Goal: Information Seeking & Learning: Learn about a topic

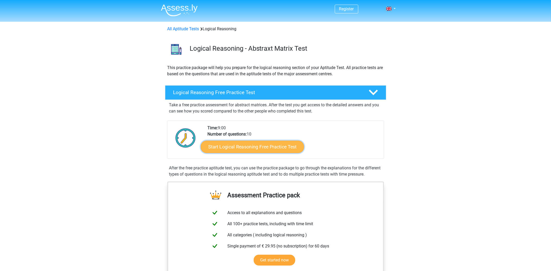
click at [274, 150] on link "Start Logical Reasoning Free Practice Test" at bounding box center [252, 146] width 103 height 12
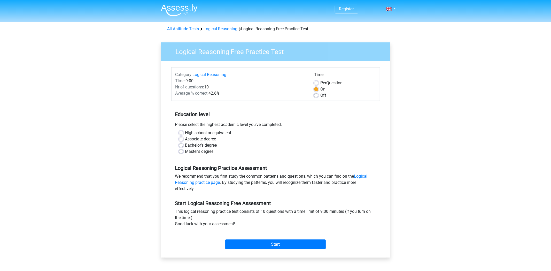
click at [185, 133] on label "High school or equivalent" at bounding box center [208, 133] width 46 height 6
click at [182, 133] on input "High school or equivalent" at bounding box center [181, 132] width 4 height 5
radio input "true"
click at [287, 244] on input "Start" at bounding box center [275, 244] width 100 height 10
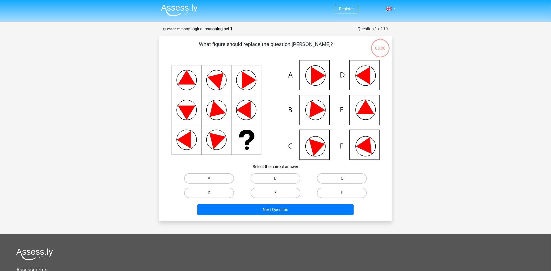
click at [283, 194] on label "E" at bounding box center [276, 193] width 50 height 10
click at [279, 194] on input "E" at bounding box center [276, 194] width 3 height 3
radio input "true"
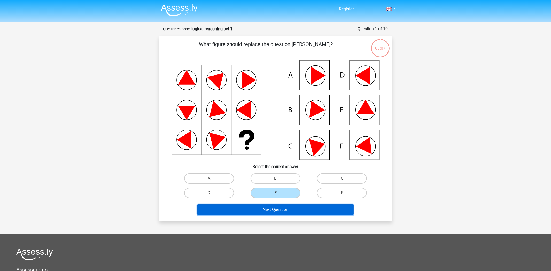
click at [285, 209] on button "Next Question" at bounding box center [275, 209] width 156 height 11
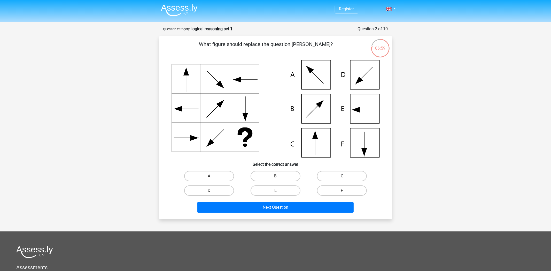
click at [352, 176] on label "C" at bounding box center [342, 176] width 50 height 10
click at [345, 176] on input "C" at bounding box center [343, 177] width 3 height 3
radio input "true"
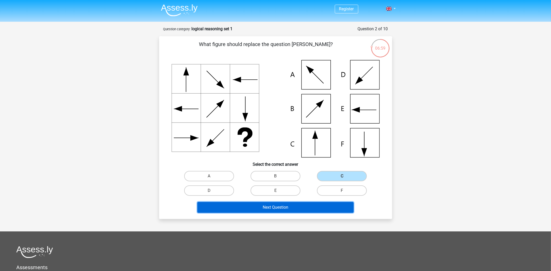
click at [303, 205] on button "Next Question" at bounding box center [275, 207] width 156 height 11
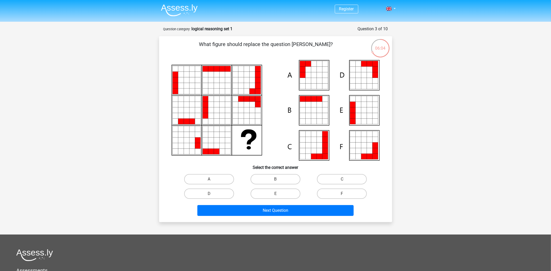
click at [206, 135] on icon at bounding box center [206, 135] width 6 height 6
click at [205, 130] on icon at bounding box center [206, 129] width 6 height 6
click at [211, 130] on icon at bounding box center [211, 129] width 6 height 6
click at [209, 178] on label "A" at bounding box center [209, 179] width 50 height 10
click at [209, 179] on input "A" at bounding box center [210, 180] width 3 height 3
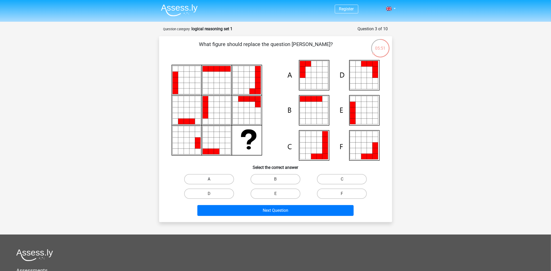
radio input "true"
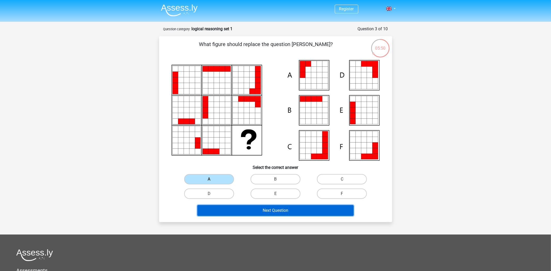
click at [244, 206] on button "Next Question" at bounding box center [275, 210] width 156 height 11
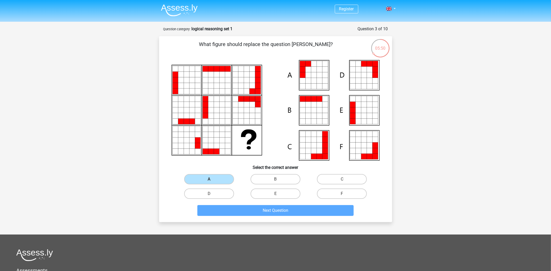
scroll to position [26, 0]
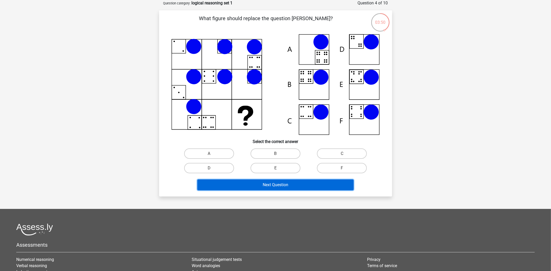
click at [244, 180] on button "Next Question" at bounding box center [275, 184] width 156 height 11
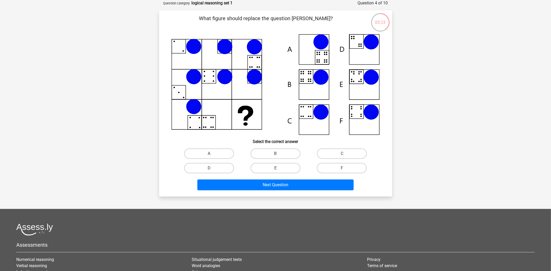
click at [308, 79] on icon at bounding box center [308, 79] width 1 height 1
click at [273, 153] on label "B" at bounding box center [276, 153] width 50 height 10
click at [275, 153] on input "B" at bounding box center [276, 154] width 3 height 3
radio input "true"
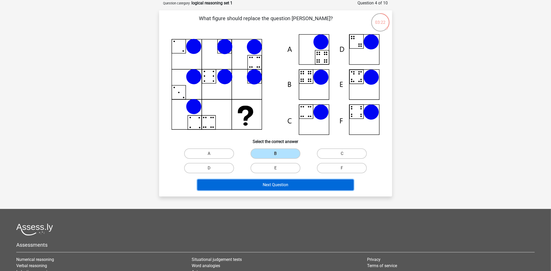
click at [275, 184] on button "Next Question" at bounding box center [275, 184] width 156 height 11
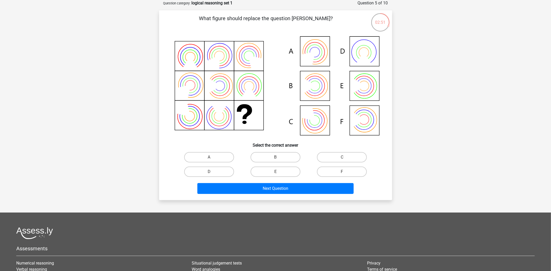
scroll to position [0, 0]
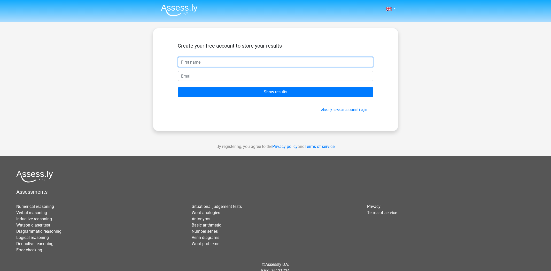
click at [186, 59] on input "text" at bounding box center [275, 62] width 195 height 10
type input "Line"
type input "[EMAIL_ADDRESS][DOMAIN_NAME]"
click at [178, 87] on input "Show results" at bounding box center [275, 92] width 195 height 10
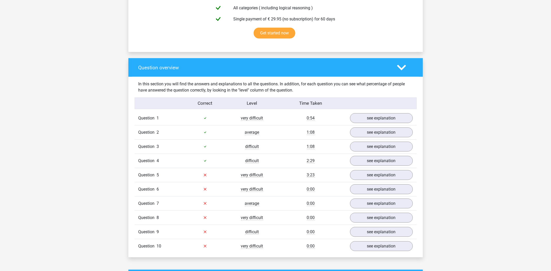
scroll to position [353, 0]
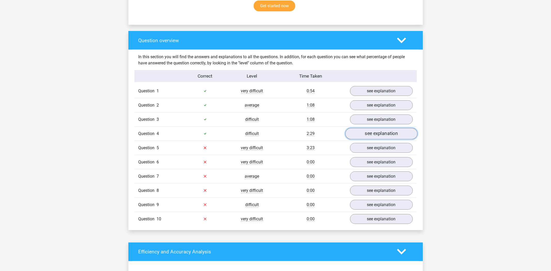
click at [364, 129] on link "see explanation" at bounding box center [381, 133] width 72 height 11
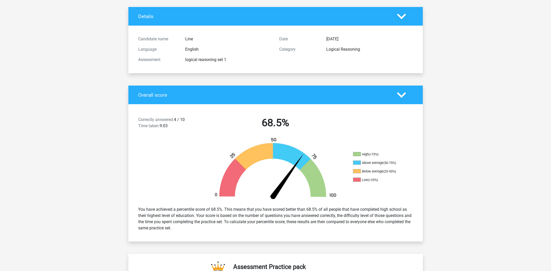
scroll to position [0, 0]
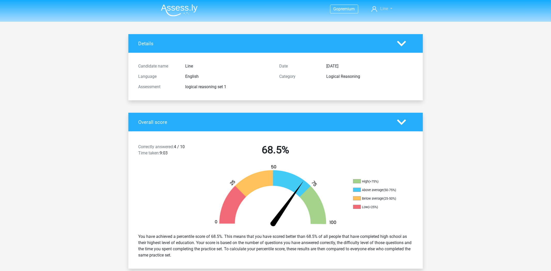
click at [387, 8] on span "Line" at bounding box center [384, 8] width 8 height 5
click at [365, 8] on nav "Go premium Line [EMAIL_ADDRESS][DOMAIN_NAME]" at bounding box center [276, 9] width 238 height 17
click at [176, 7] on img at bounding box center [179, 10] width 37 height 12
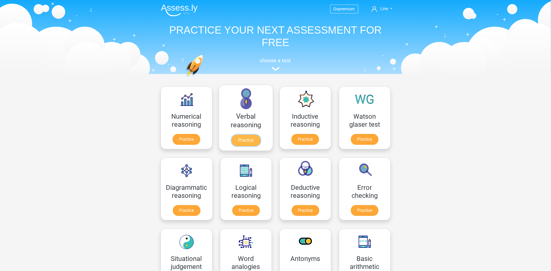
click at [244, 138] on link "Practice" at bounding box center [245, 140] width 29 height 11
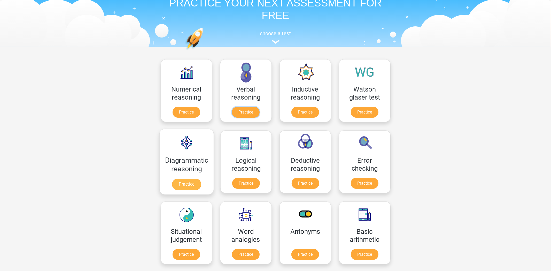
scroll to position [54, 0]
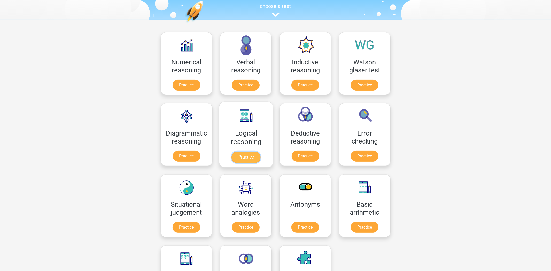
click at [251, 153] on link "Practice" at bounding box center [245, 156] width 29 height 11
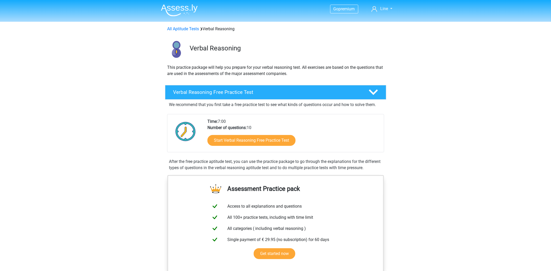
click at [389, 5] on nav "Go premium Line [EMAIL_ADDRESS][DOMAIN_NAME]" at bounding box center [276, 9] width 238 height 17
click at [389, 7] on link "Line" at bounding box center [381, 9] width 25 height 6
click at [374, 45] on link "English" at bounding box center [376, 49] width 36 height 8
click at [381, 11] on span "Line" at bounding box center [384, 8] width 8 height 5
click at [367, 45] on link "English" at bounding box center [376, 49] width 36 height 8
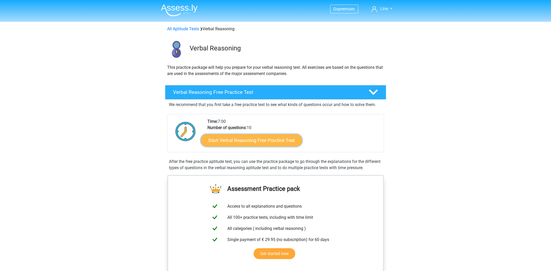
click at [245, 141] on link "Start Verbal Reasoning Free Practice Test" at bounding box center [251, 140] width 101 height 12
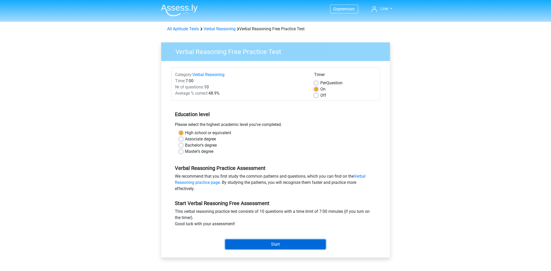
click at [284, 246] on input "Start" at bounding box center [275, 244] width 100 height 10
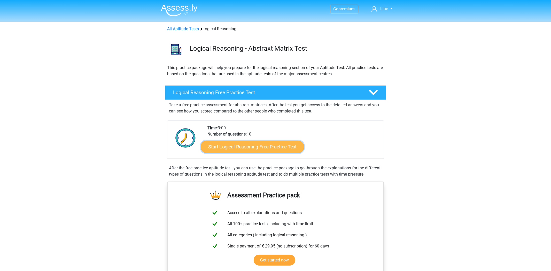
click at [240, 146] on link "Start Logical Reasoning Free Practice Test" at bounding box center [252, 146] width 103 height 12
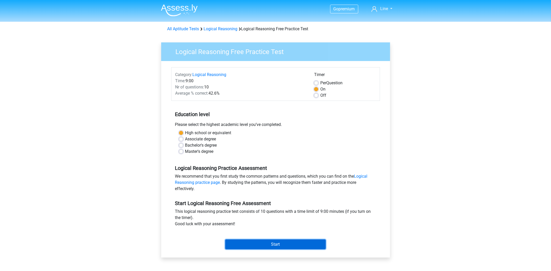
click at [262, 243] on input "Start" at bounding box center [275, 244] width 100 height 10
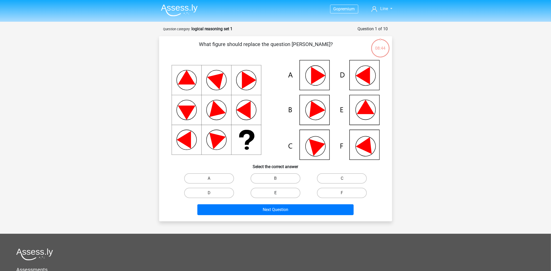
click at [270, 194] on label "E" at bounding box center [276, 193] width 50 height 10
click at [275, 194] on input "E" at bounding box center [276, 194] width 3 height 3
radio input "true"
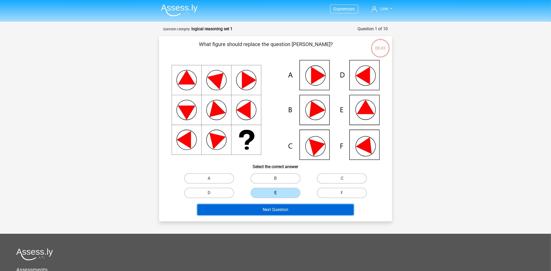
click at [273, 212] on button "Next Question" at bounding box center [275, 209] width 156 height 11
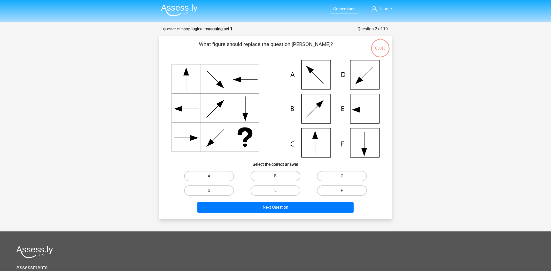
scroll to position [26, 0]
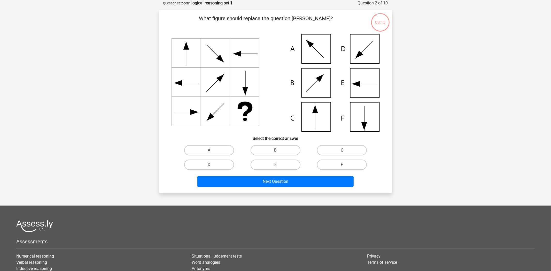
click at [352, 149] on label "C" at bounding box center [342, 150] width 50 height 10
click at [345, 150] on input "C" at bounding box center [343, 151] width 3 height 3
radio input "true"
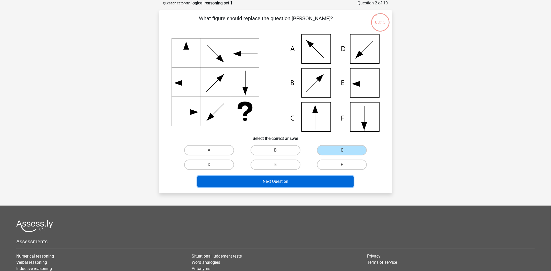
click at [293, 178] on button "Next Question" at bounding box center [275, 181] width 156 height 11
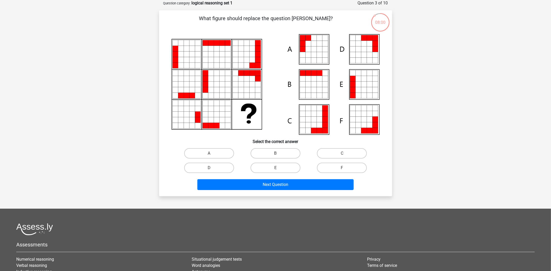
click at [199, 125] on icon at bounding box center [198, 126] width 6 height 6
click at [191, 125] on icon at bounding box center [192, 126] width 6 height 6
click at [200, 125] on icon at bounding box center [198, 126] width 6 height 6
click at [193, 126] on icon at bounding box center [192, 126] width 6 height 6
click at [204, 121] on icon at bounding box center [206, 120] width 6 height 6
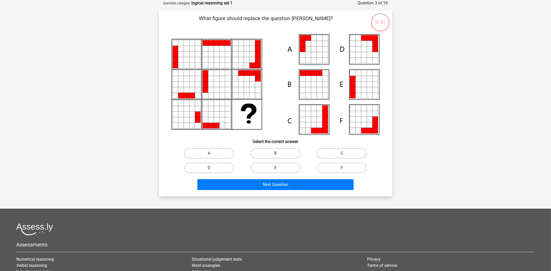
click at [206, 126] on icon at bounding box center [206, 126] width 6 height 6
click at [204, 120] on icon at bounding box center [206, 120] width 6 height 6
click at [204, 113] on icon at bounding box center [206, 115] width 6 height 6
click at [205, 110] on icon at bounding box center [206, 109] width 6 height 6
click at [206, 103] on icon at bounding box center [206, 103] width 6 height 6
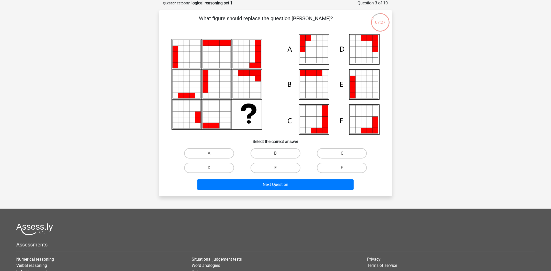
click at [304, 37] on icon at bounding box center [303, 38] width 6 height 6
click at [226, 152] on label "A" at bounding box center [209, 153] width 50 height 10
click at [212, 153] on input "A" at bounding box center [210, 154] width 3 height 3
radio input "true"
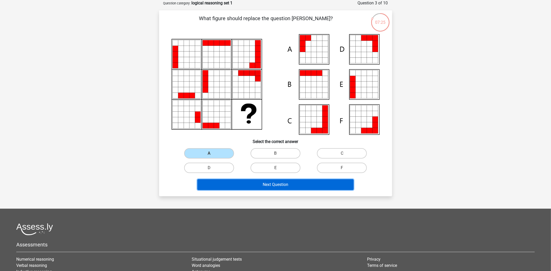
click at [255, 184] on button "Next Question" at bounding box center [275, 184] width 156 height 11
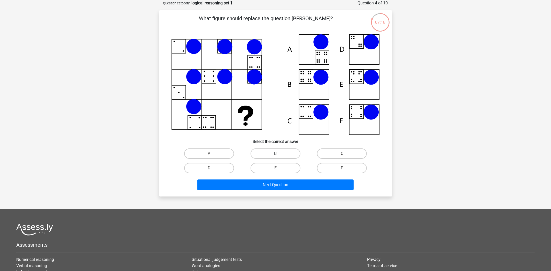
click at [267, 156] on label "B" at bounding box center [276, 153] width 50 height 10
click at [275, 156] on input "B" at bounding box center [276, 154] width 3 height 3
radio input "true"
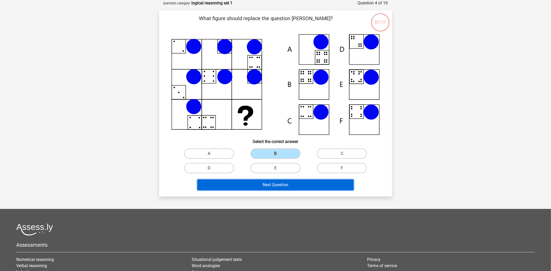
click at [286, 187] on button "Next Question" at bounding box center [275, 184] width 156 height 11
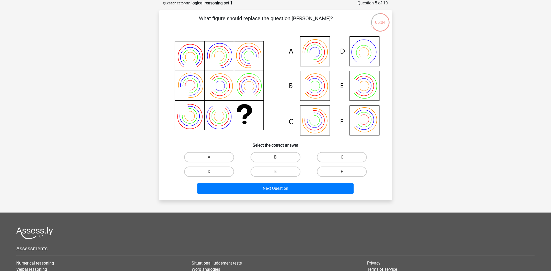
click at [276, 173] on input "E" at bounding box center [276, 173] width 3 height 3
radio input "true"
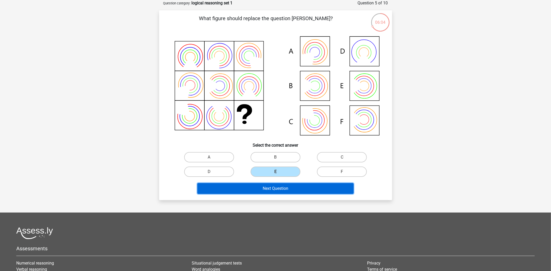
click at [269, 192] on button "Next Question" at bounding box center [275, 188] width 156 height 11
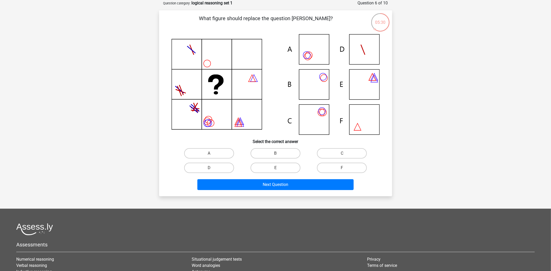
click at [276, 154] on input "B" at bounding box center [276, 154] width 3 height 3
radio input "true"
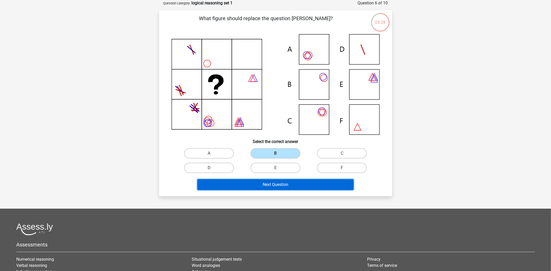
click at [277, 185] on button "Next Question" at bounding box center [275, 184] width 156 height 11
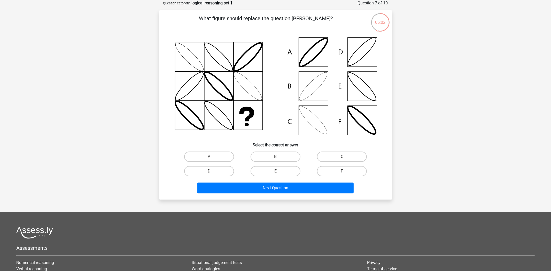
click at [316, 91] on icon at bounding box center [276, 86] width 208 height 104
click at [267, 157] on label "B" at bounding box center [276, 156] width 50 height 10
click at [275, 157] on input "B" at bounding box center [276, 158] width 3 height 3
radio input "true"
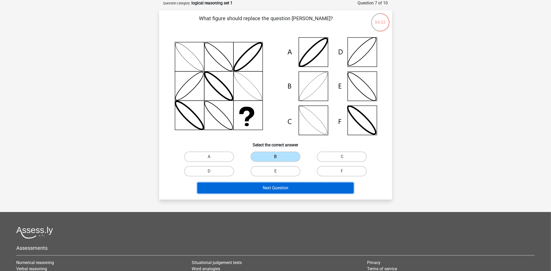
click at [282, 190] on button "Next Question" at bounding box center [275, 187] width 156 height 11
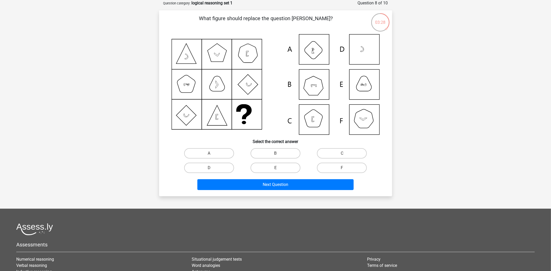
click at [211, 156] on input "A" at bounding box center [210, 154] width 3 height 3
radio input "true"
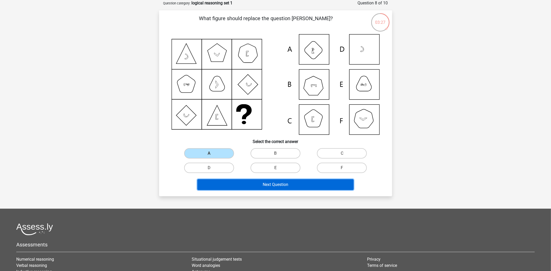
click at [263, 183] on button "Next Question" at bounding box center [275, 184] width 156 height 11
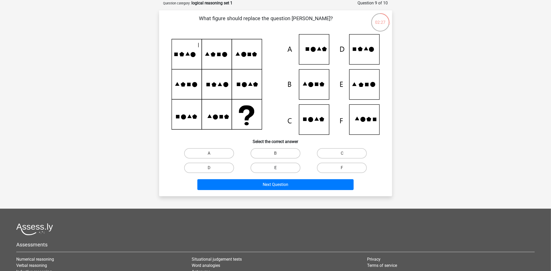
click at [275, 168] on label "E" at bounding box center [276, 167] width 50 height 10
click at [275, 168] on input "E" at bounding box center [276, 169] width 3 height 3
radio input "true"
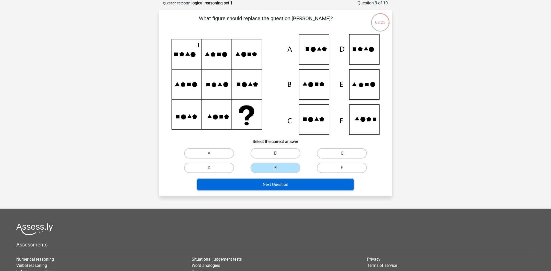
click at [280, 184] on button "Next Question" at bounding box center [275, 184] width 156 height 11
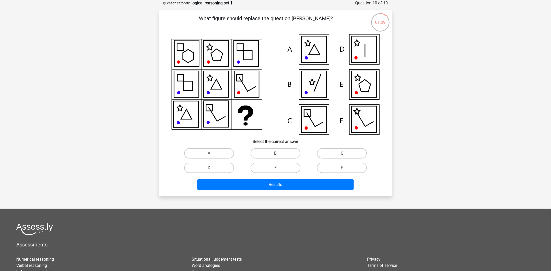
click at [345, 155] on input "C" at bounding box center [343, 154] width 3 height 3
radio input "true"
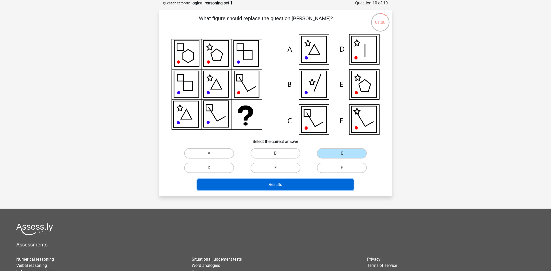
click at [326, 183] on button "Results" at bounding box center [275, 184] width 156 height 11
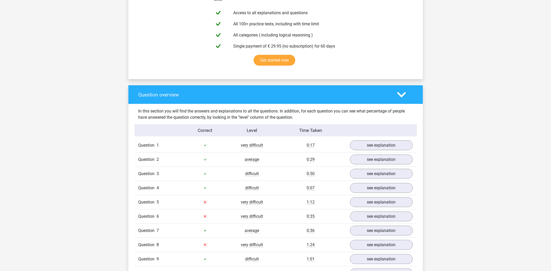
scroll to position [353, 0]
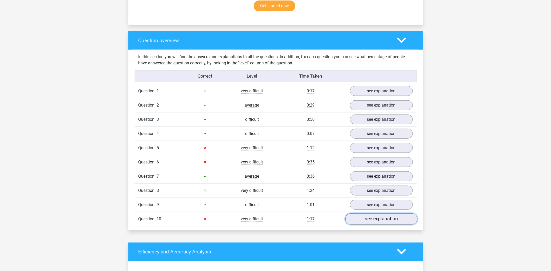
click at [377, 216] on link "see explanation" at bounding box center [381, 218] width 72 height 11
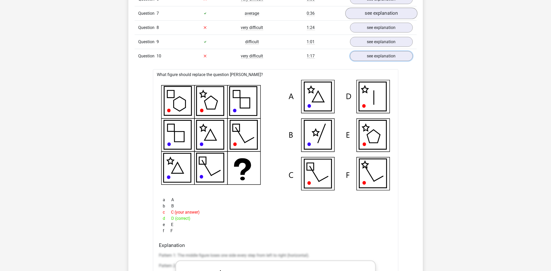
scroll to position [461, 0]
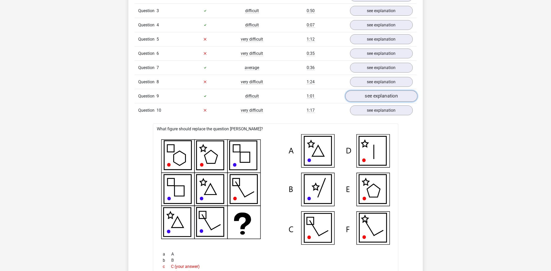
click at [370, 97] on link "see explanation" at bounding box center [381, 95] width 72 height 11
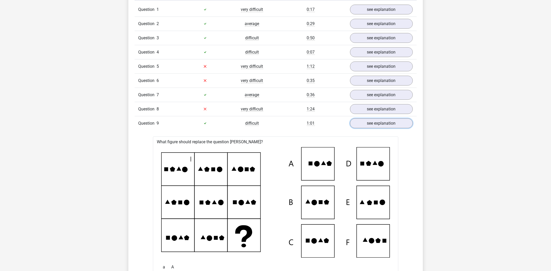
scroll to position [353, 0]
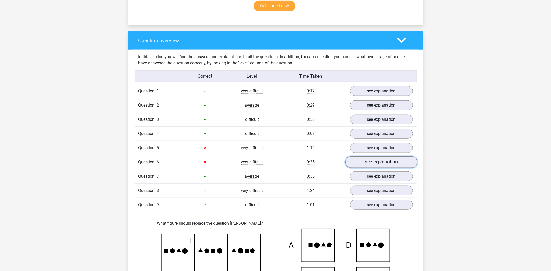
click at [365, 164] on link "see explanation" at bounding box center [381, 161] width 72 height 11
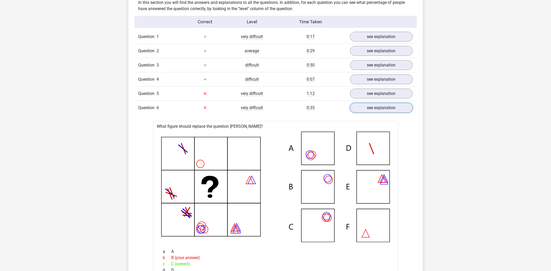
scroll to position [325, 0]
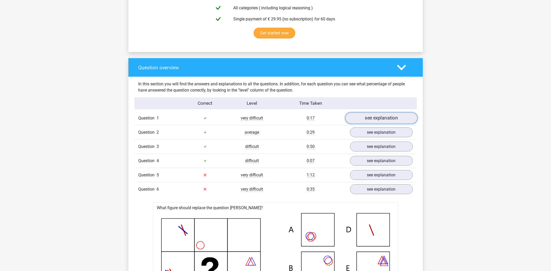
click at [361, 118] on link "see explanation" at bounding box center [381, 117] width 72 height 11
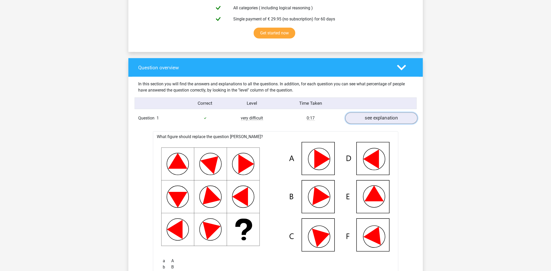
click at [360, 117] on link "see explanation" at bounding box center [381, 117] width 72 height 11
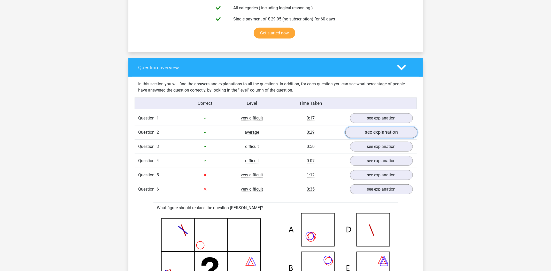
click at [357, 134] on link "see explanation" at bounding box center [381, 132] width 72 height 11
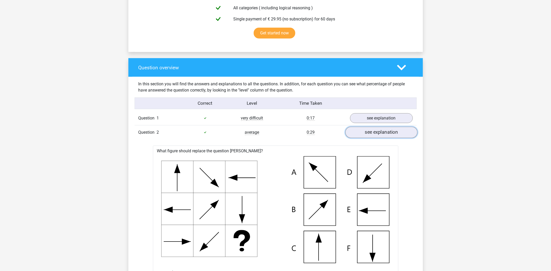
click at [357, 134] on link "see explanation" at bounding box center [381, 132] width 72 height 11
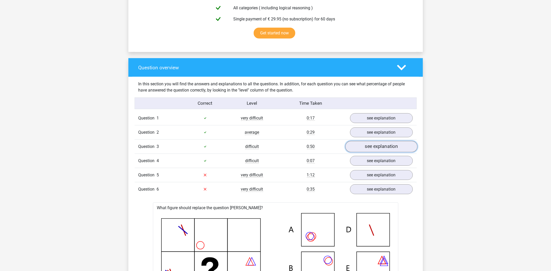
click at [352, 147] on link "see explanation" at bounding box center [381, 146] width 72 height 11
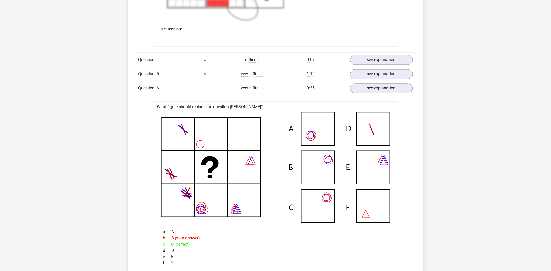
scroll to position [868, 0]
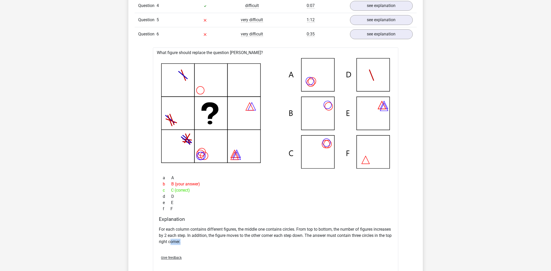
drag, startPoint x: 212, startPoint y: 240, endPoint x: 184, endPoint y: 236, distance: 28.2
click at [188, 238] on p "For each column contains different figures, the middle one contains circles. Fr…" at bounding box center [275, 235] width 233 height 19
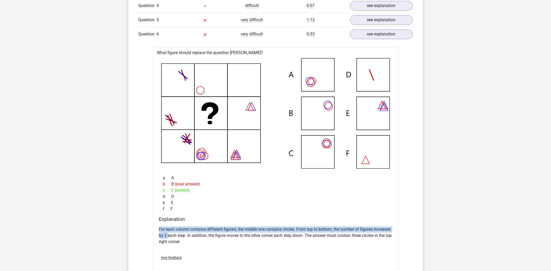
drag, startPoint x: 184, startPoint y: 236, endPoint x: 152, endPoint y: 225, distance: 34.6
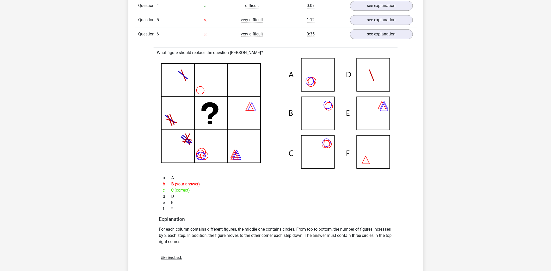
click at [192, 235] on p "For each column contains different figures, the middle one contains circles. Fr…" at bounding box center [275, 235] width 233 height 19
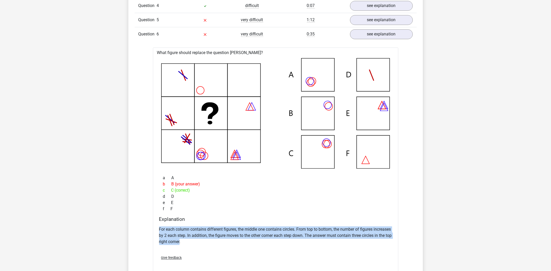
drag, startPoint x: 202, startPoint y: 240, endPoint x: 156, endPoint y: 228, distance: 47.9
click at [156, 228] on div "What figure should replace the question mark? a A b" at bounding box center [275, 160] width 245 height 227
copy p "For each column contains different figures, the middle one contains circles. Fr…"
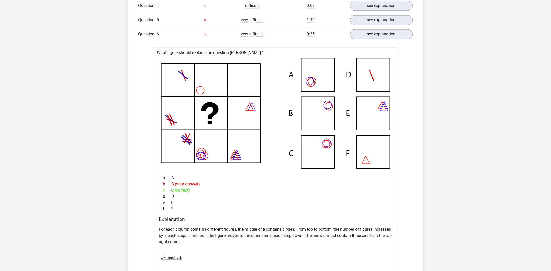
drag, startPoint x: 192, startPoint y: 18, endPoint x: 192, endPoint y: 4, distance: 13.2
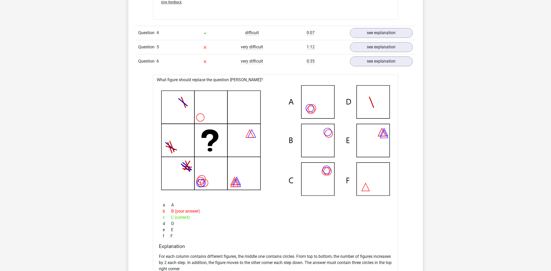
scroll to position [814, 0]
